Goal: Information Seeking & Learning: Stay updated

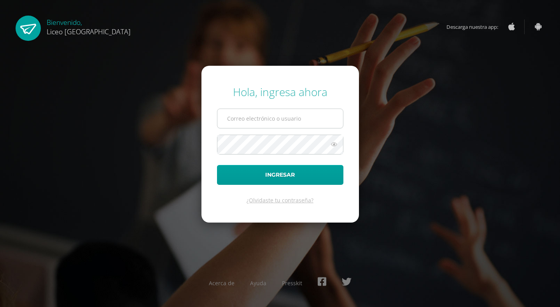
click at [254, 116] on input "text" at bounding box center [281, 118] width 126 height 19
type input "20200252"
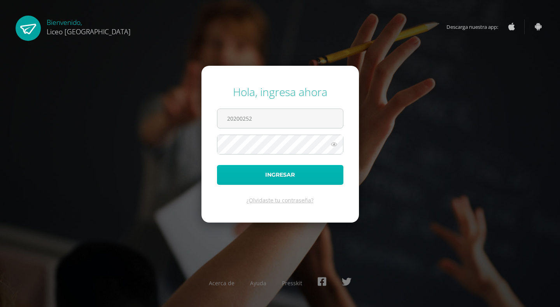
click at [267, 173] on button "Ingresar" at bounding box center [280, 175] width 126 height 20
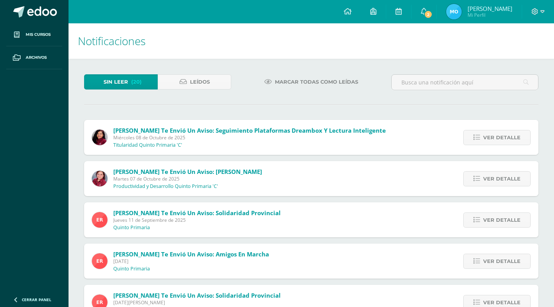
click at [371, 140] on span "Miércoles 08 de Octubre de 2025" at bounding box center [249, 137] width 272 height 7
click at [498, 141] on span "Ver detalle" at bounding box center [501, 137] width 37 height 14
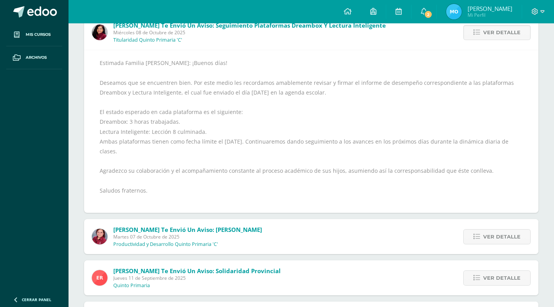
scroll to position [156, 0]
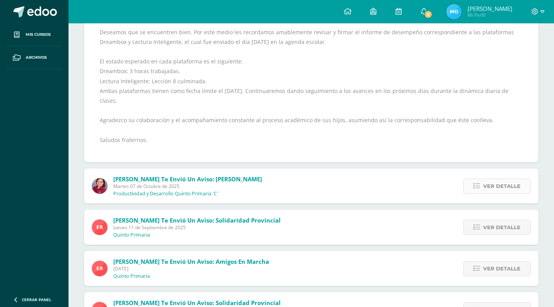
click at [508, 183] on span "Ver detalle" at bounding box center [501, 186] width 37 height 14
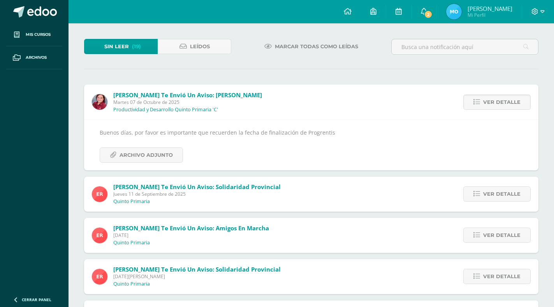
scroll to position [0, 0]
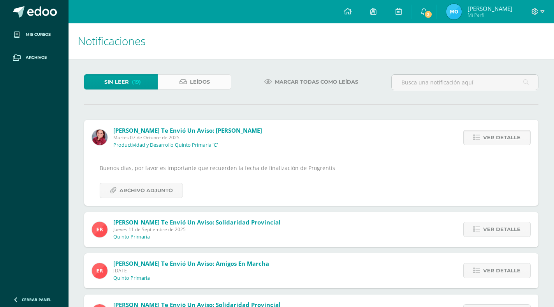
click at [215, 81] on link "Leídos" at bounding box center [195, 81] width 74 height 15
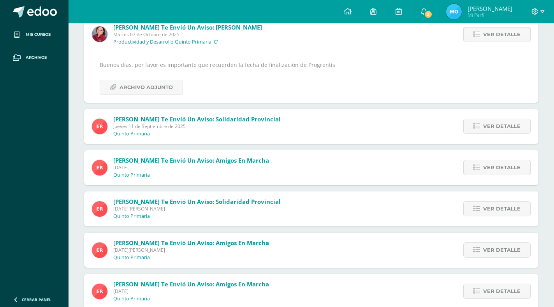
scroll to position [117, 0]
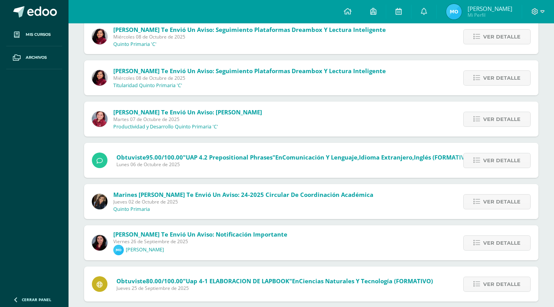
scroll to position [156, 0]
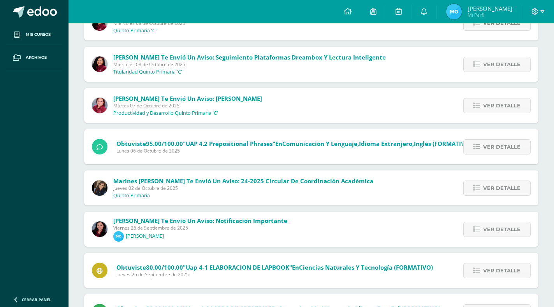
click at [241, 221] on span "[PERSON_NAME] te envió un aviso: Notificación importante" at bounding box center [200, 221] width 174 height 8
click at [501, 231] on span "Ver detalle" at bounding box center [501, 229] width 37 height 14
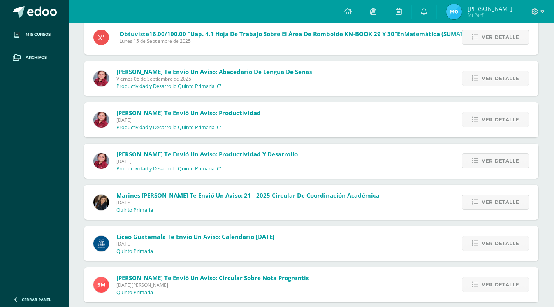
scroll to position [1329, 0]
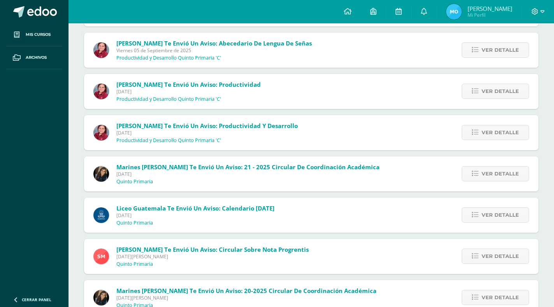
click at [310, 175] on span "Martes 02 de Septiembre de 2025" at bounding box center [247, 174] width 263 height 7
click at [484, 175] on span "Ver detalle" at bounding box center [499, 174] width 37 height 14
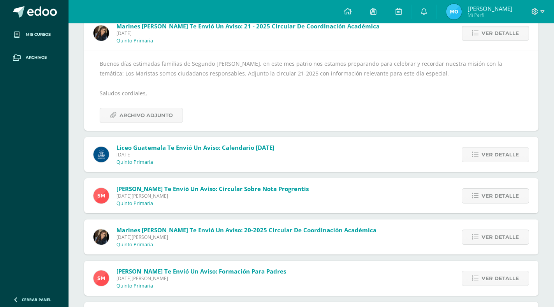
scroll to position [1439, 0]
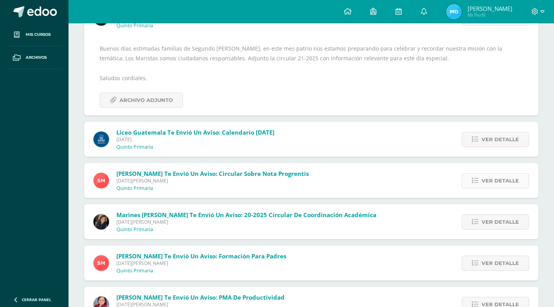
click at [497, 177] on span "Ver detalle" at bounding box center [499, 181] width 37 height 14
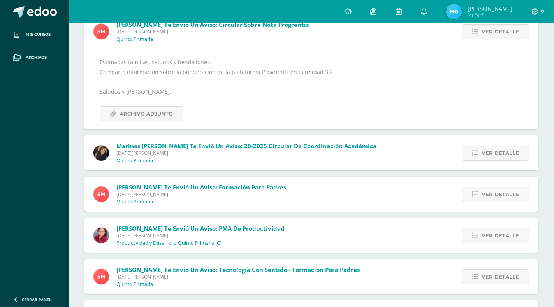
scroll to position [1517, 0]
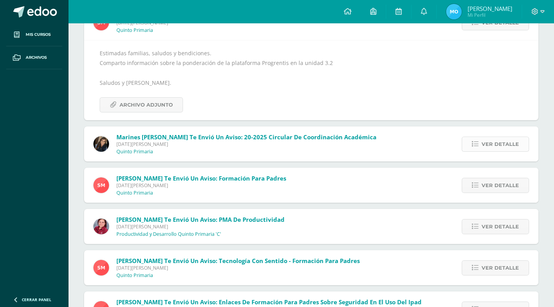
click at [505, 145] on span "Ver detalle" at bounding box center [499, 144] width 37 height 14
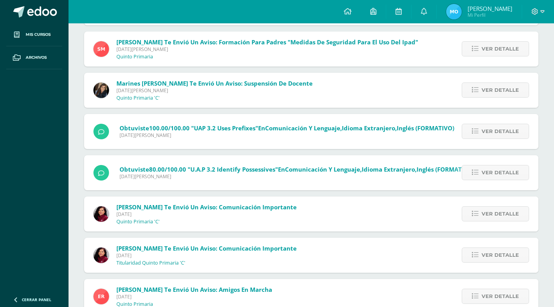
scroll to position [2052, 0]
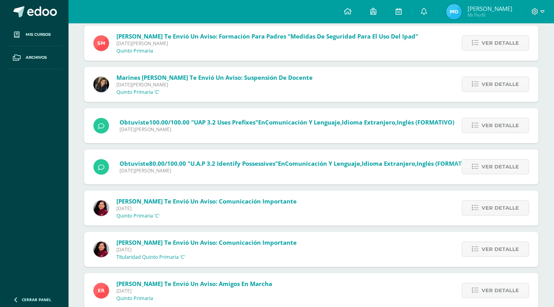
click at [280, 202] on span "Rosario Guzmán te envió un aviso: Comunicación Importante" at bounding box center [206, 201] width 180 height 8
click at [498, 209] on span "Ver detalle" at bounding box center [499, 208] width 37 height 14
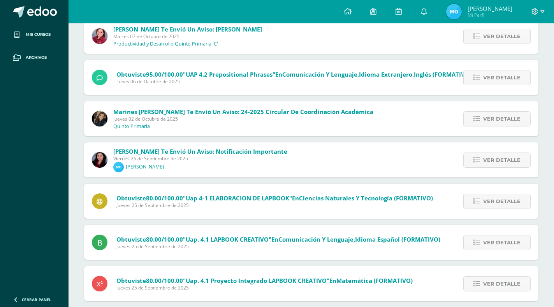
scroll to position [0, 0]
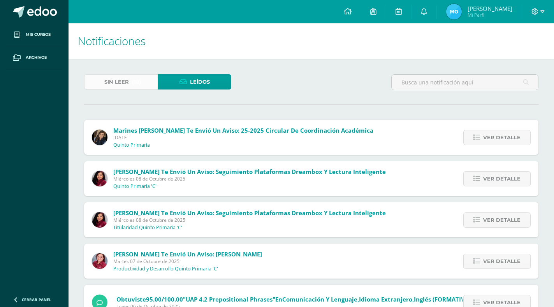
click at [140, 79] on span "(18)" at bounding box center [136, 82] width 9 height 14
click at [128, 84] on span "Sin leer" at bounding box center [116, 82] width 25 height 14
click at [466, 81] on input "text" at bounding box center [464, 82] width 146 height 15
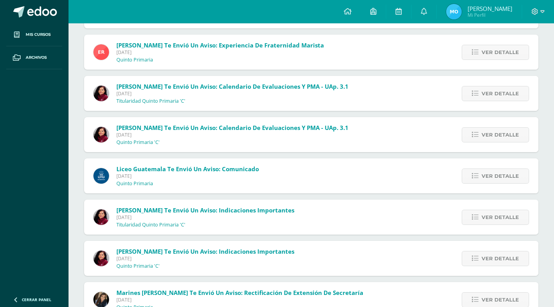
scroll to position [545, 0]
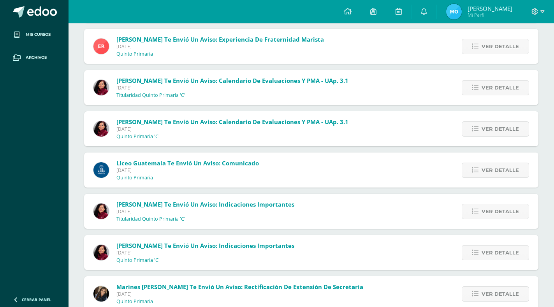
drag, startPoint x: 228, startPoint y: 170, endPoint x: 233, endPoint y: 168, distance: 6.0
click at [233, 168] on span "Miércoles 09 de Julio de 2025" at bounding box center [187, 170] width 142 height 7
click at [491, 173] on span "Ver detalle" at bounding box center [499, 170] width 37 height 14
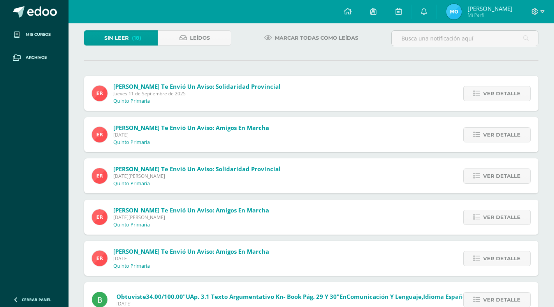
scroll to position [0, 0]
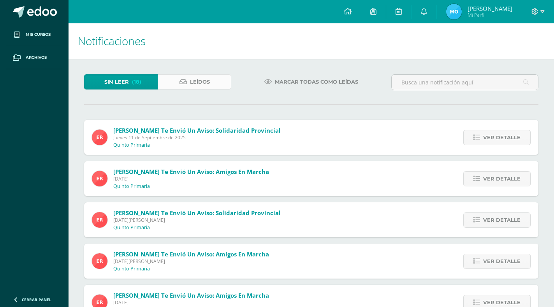
click at [201, 79] on span "Leídos" at bounding box center [200, 82] width 20 height 14
click at [196, 83] on span "Leídos" at bounding box center [200, 82] width 20 height 14
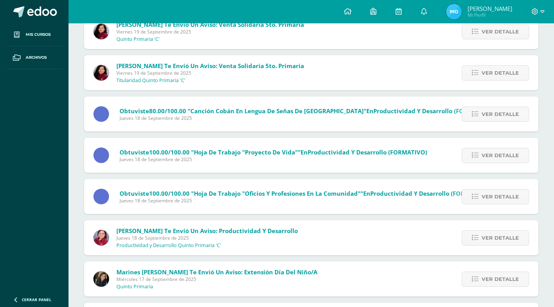
scroll to position [700, 0]
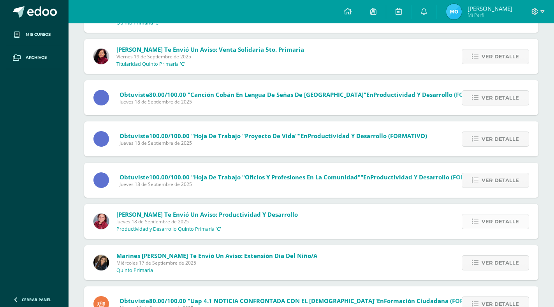
click at [511, 219] on span "Ver detalle" at bounding box center [499, 221] width 37 height 14
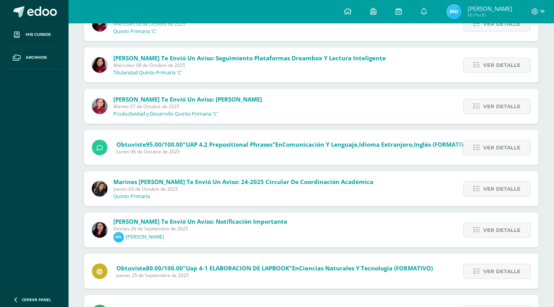
scroll to position [0, 0]
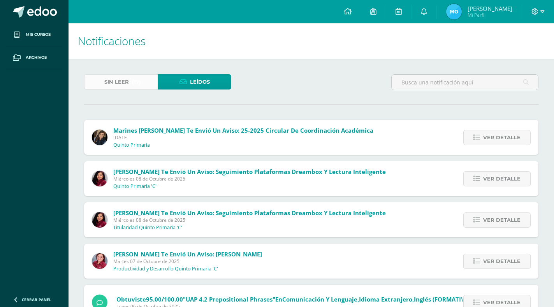
click at [125, 84] on span "Sin leer" at bounding box center [116, 82] width 25 height 14
